Goal: Task Accomplishment & Management: Manage account settings

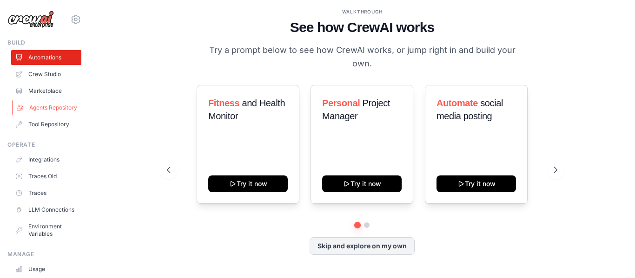
click at [36, 103] on link "Agents Repository" at bounding box center [47, 107] width 70 height 15
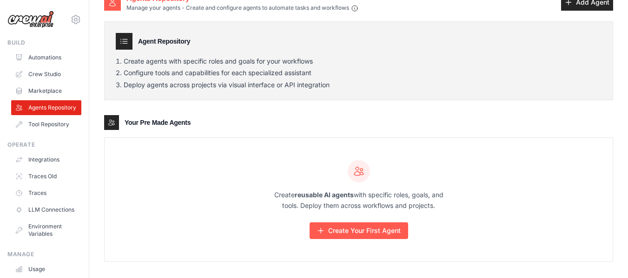
scroll to position [24, 0]
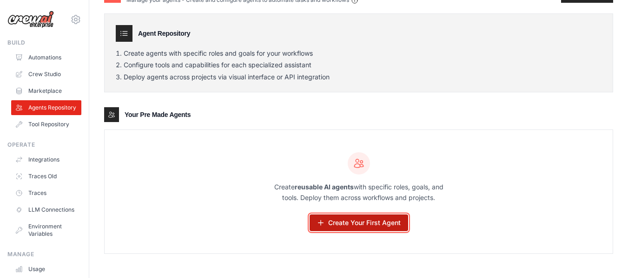
click at [358, 222] on link "Create Your First Agent" at bounding box center [359, 223] width 99 height 17
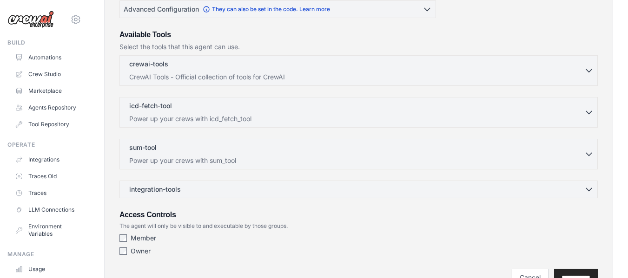
scroll to position [203, 0]
click at [385, 63] on div "crewai-tools 0 selected" at bounding box center [356, 65] width 455 height 11
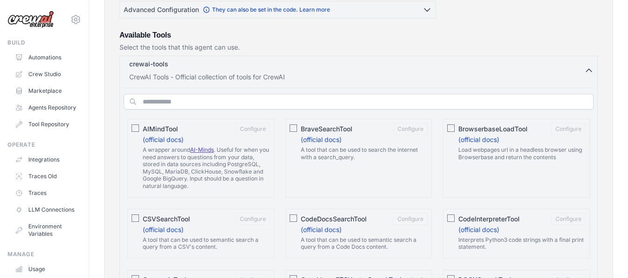
click at [385, 63] on div "crewai-tools 0 selected" at bounding box center [356, 65] width 455 height 11
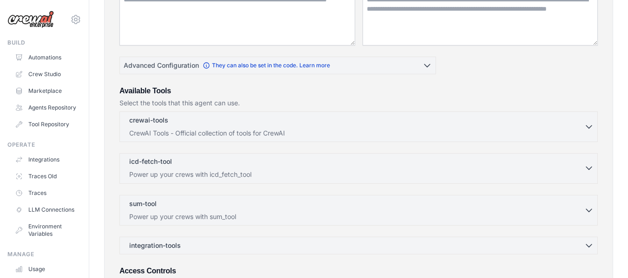
scroll to position [63, 0]
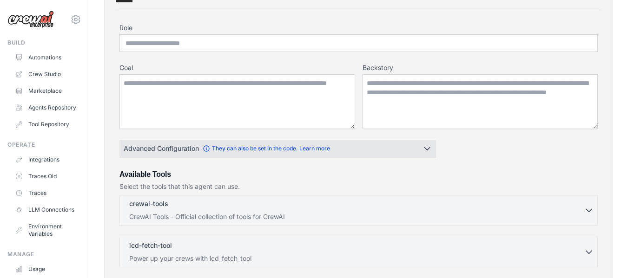
click at [300, 143] on button "Advanced Configuration They can also be set in the code. Learn more" at bounding box center [278, 148] width 316 height 17
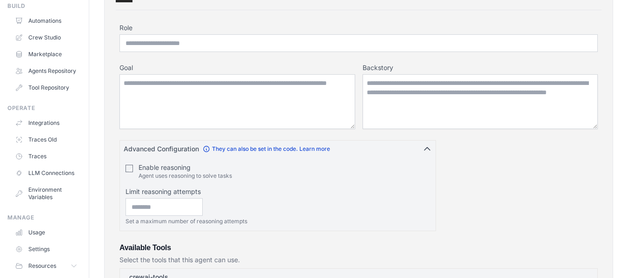
scroll to position [80, 0]
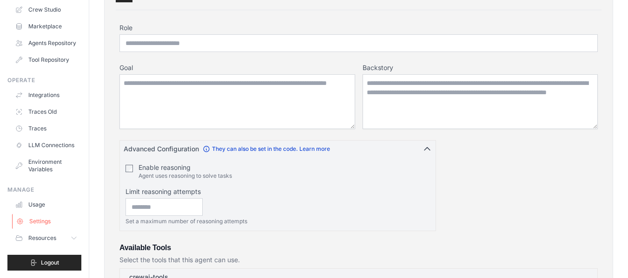
click at [62, 218] on link "Settings" at bounding box center [47, 221] width 70 height 15
